Goal: Transaction & Acquisition: Purchase product/service

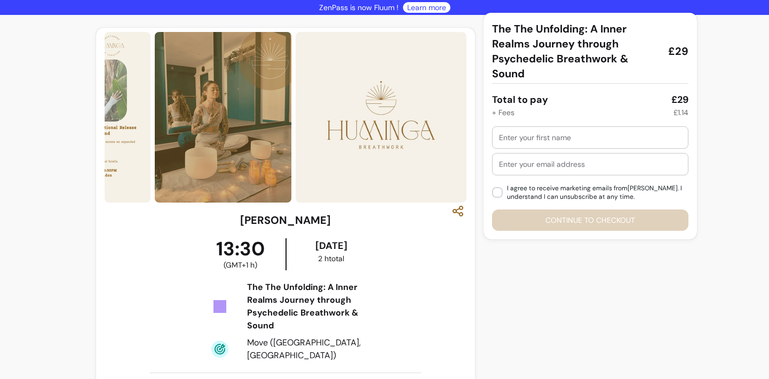
scroll to position [28, 0]
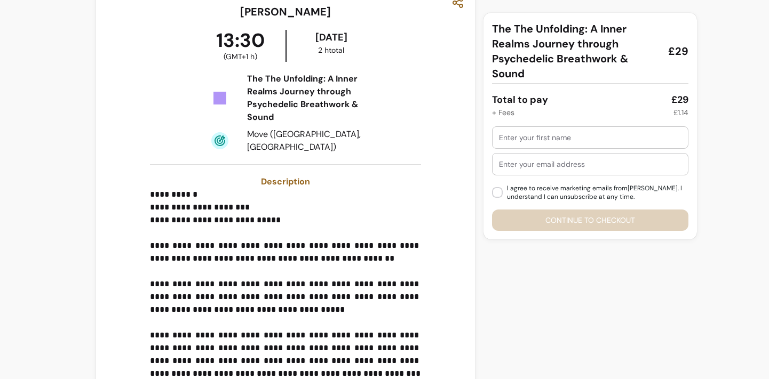
scroll to position [216, 0]
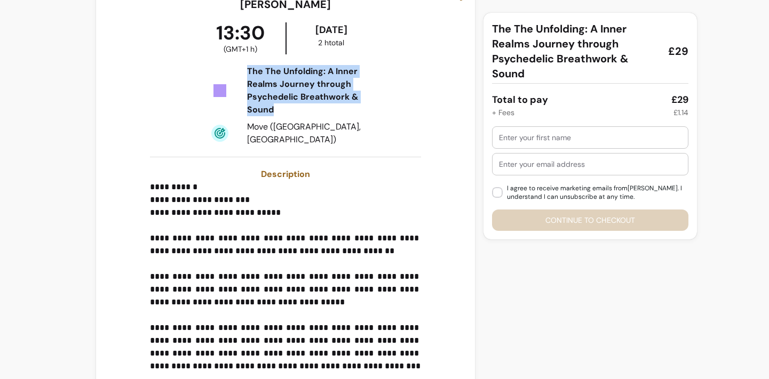
drag, startPoint x: 295, startPoint y: 107, endPoint x: 244, endPoint y: 75, distance: 60.2
click at [244, 75] on div "The The Unfolding: A Inner Realms Journey through Psychedelic Breathwork & Soun…" at bounding box center [285, 105] width 181 height 81
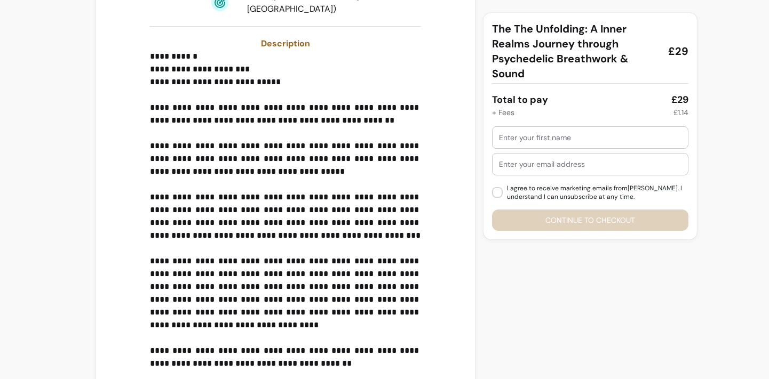
scroll to position [347, 0]
click at [545, 135] on input "text" at bounding box center [590, 137] width 182 height 11
type input "[PERSON_NAME]"
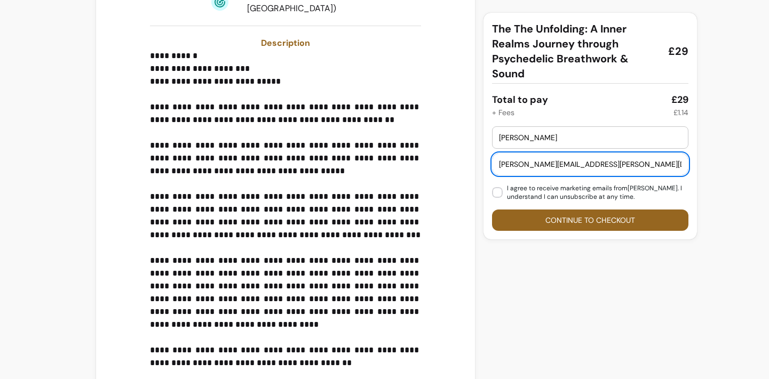
type input "[PERSON_NAME][EMAIL_ADDRESS][PERSON_NAME][DOMAIN_NAME]"
click at [732, 140] on div "**********" at bounding box center [384, 320] width 769 height 1304
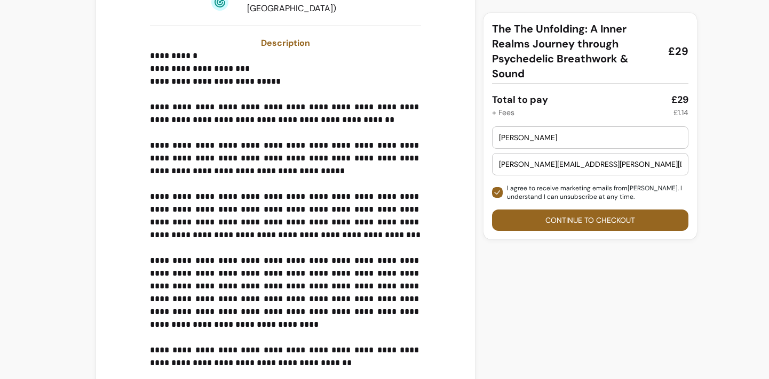
click at [568, 221] on button "Continue to checkout" at bounding box center [590, 220] width 196 height 21
